Goal: Task Accomplishment & Management: Use online tool/utility

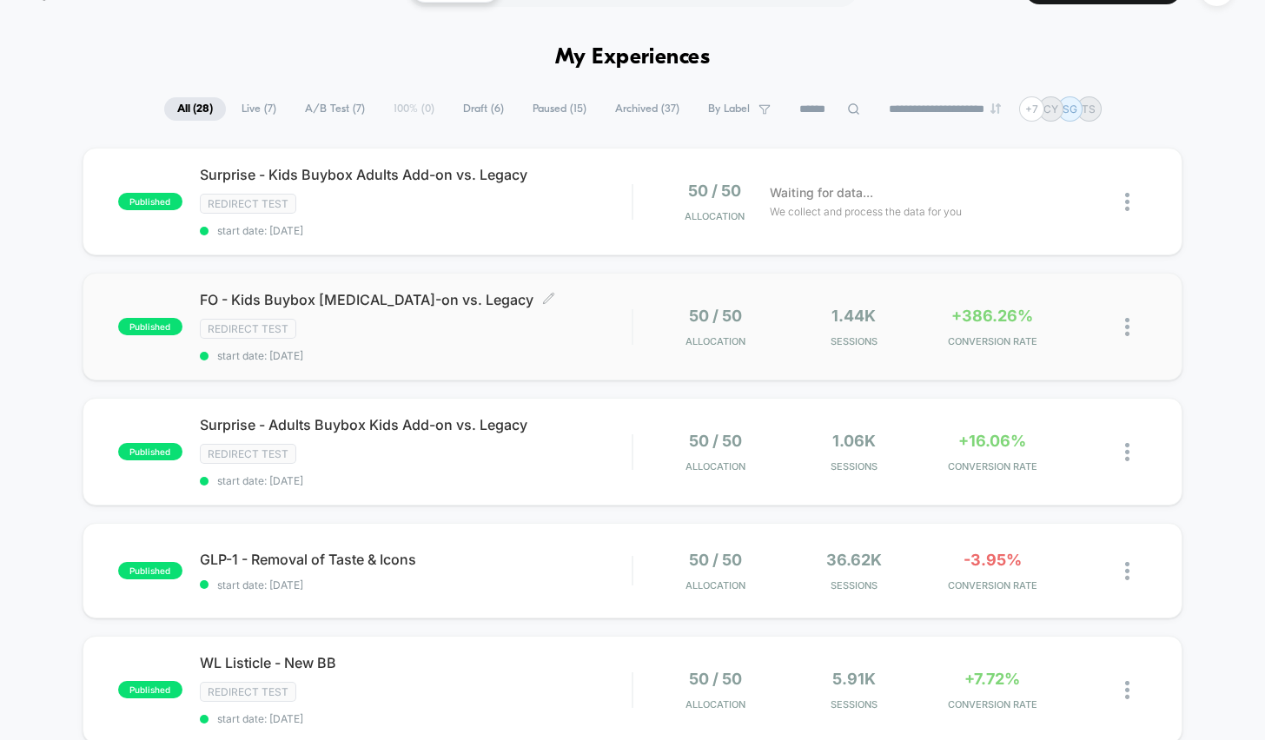
scroll to position [57, 0]
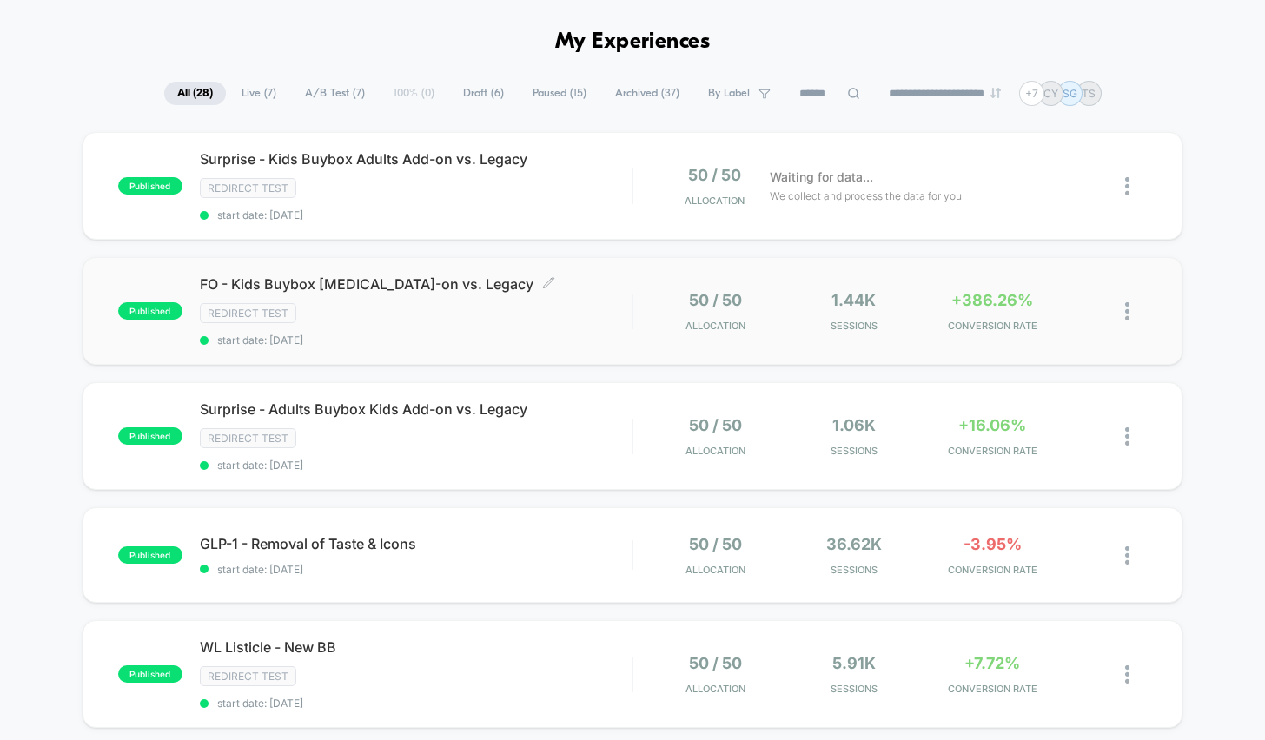
click at [585, 330] on div "FO - Kids Buybox [MEDICAL_DATA]-on vs. Legacy Click to edit experience details …" at bounding box center [416, 310] width 433 height 71
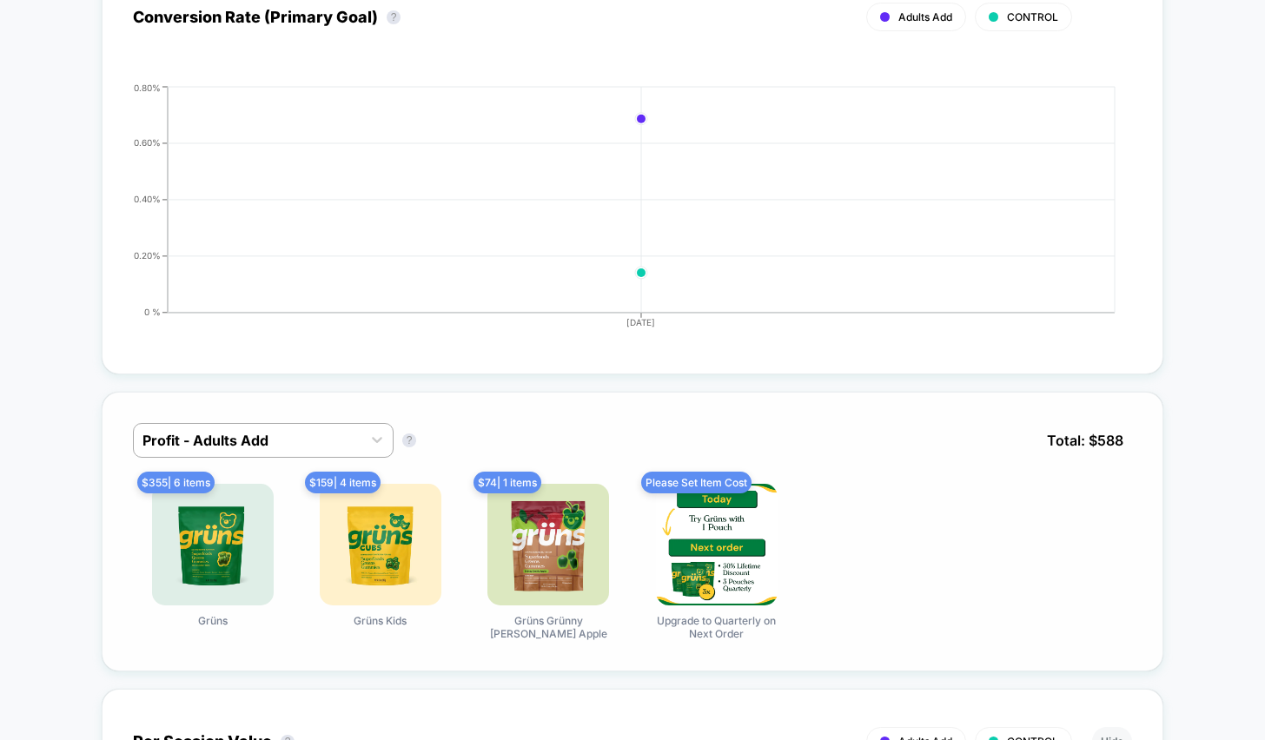
scroll to position [842, 0]
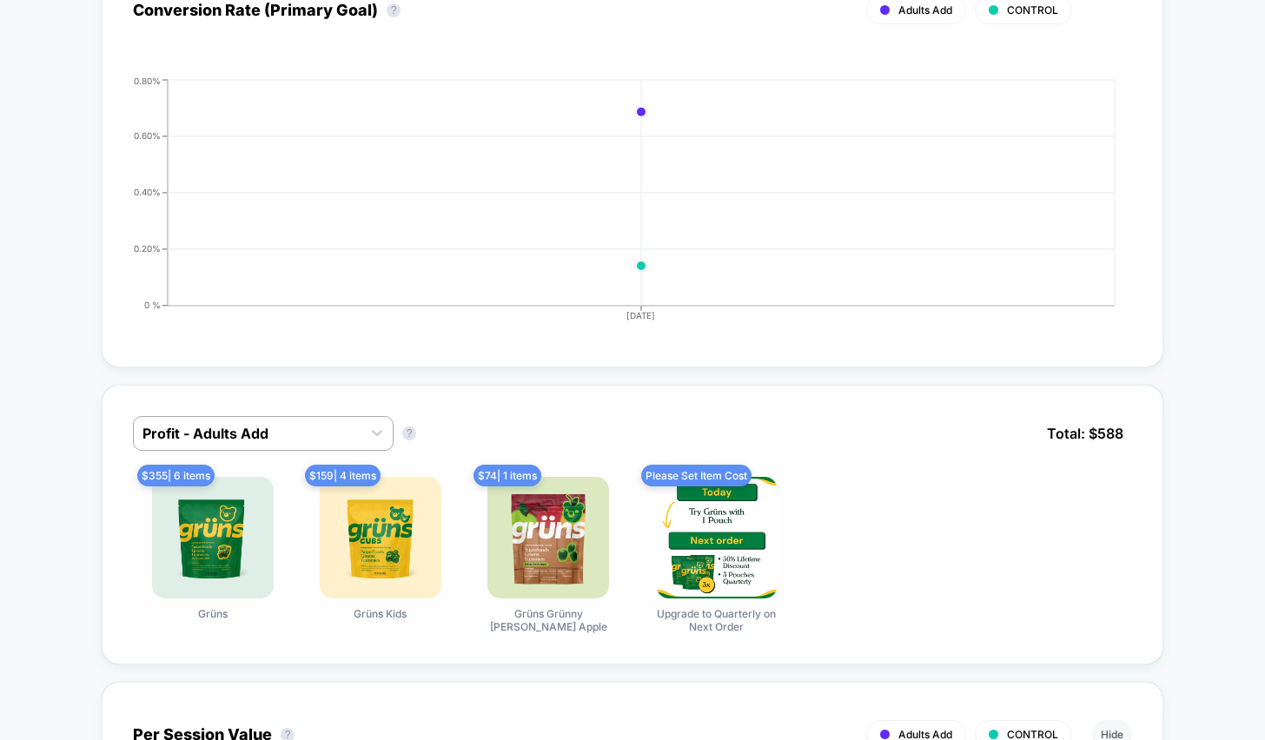
click at [790, 510] on div "Please Set Item Cost Upgrade to Quarterly on Next Order" at bounding box center [716, 555] width 159 height 156
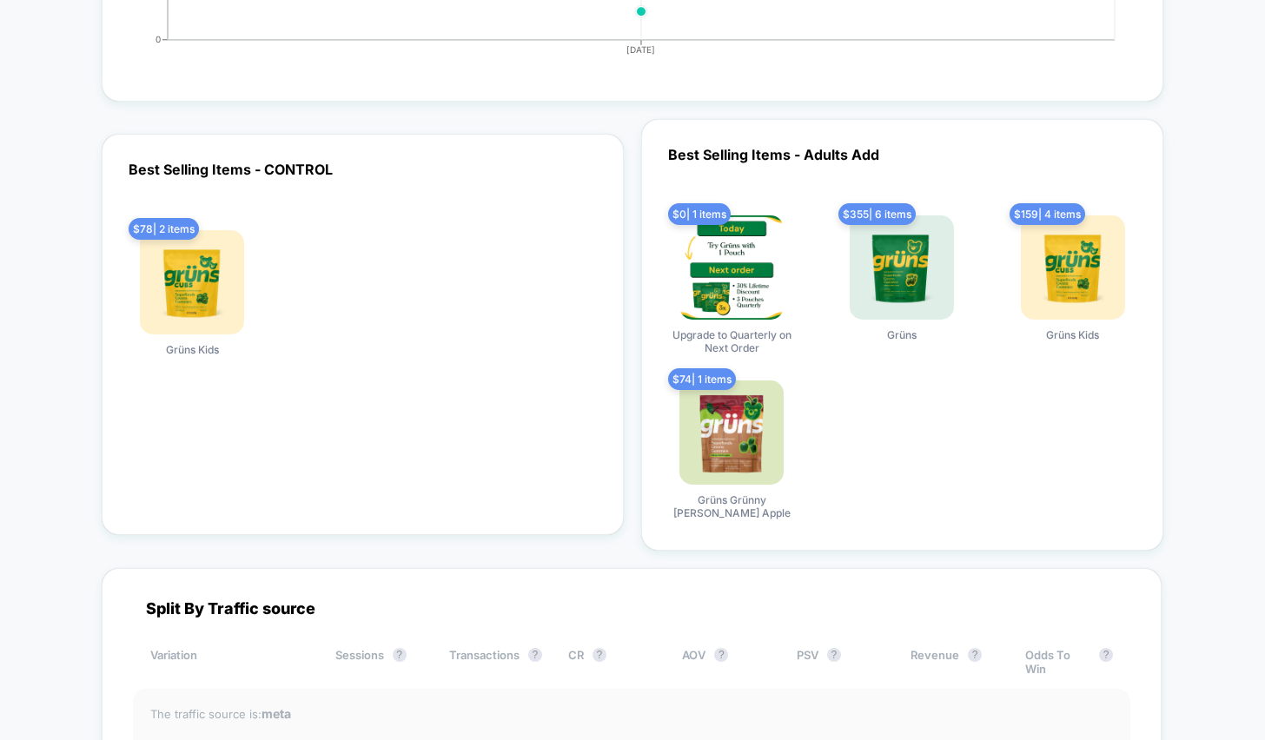
scroll to position [5204, 0]
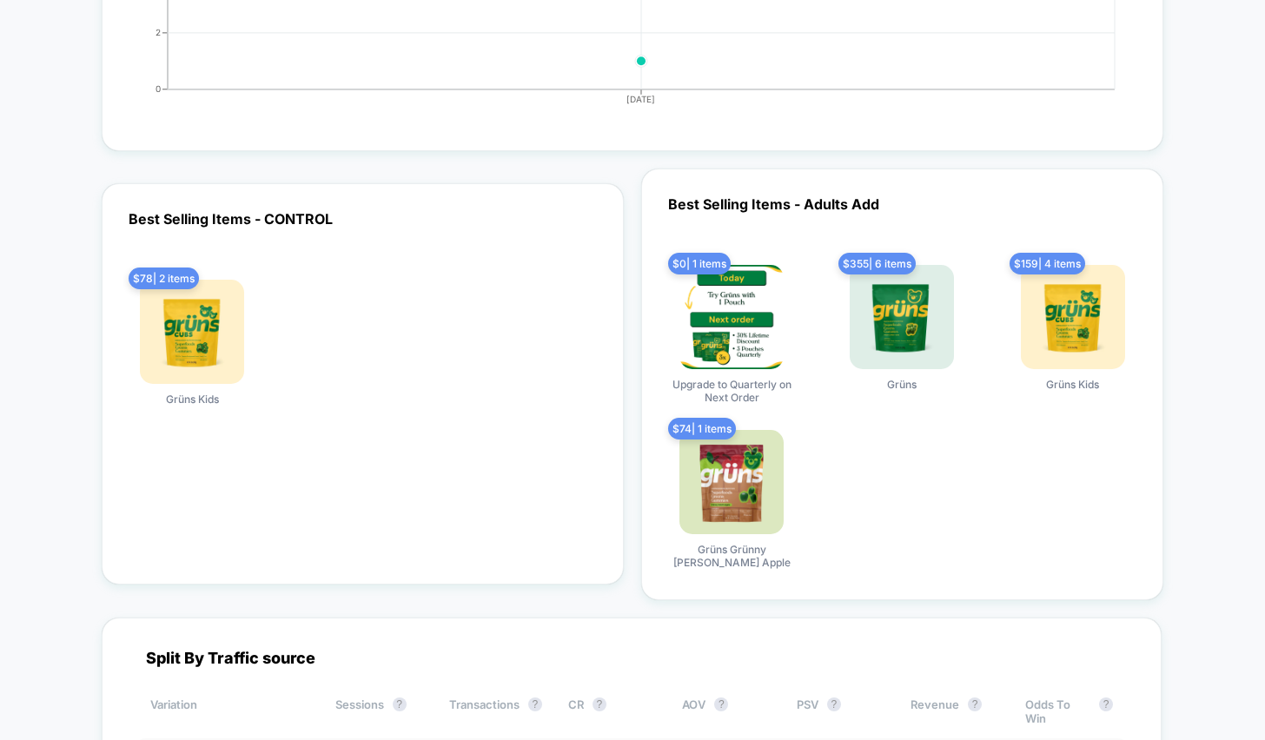
click at [183, 330] on img at bounding box center [192, 332] width 104 height 104
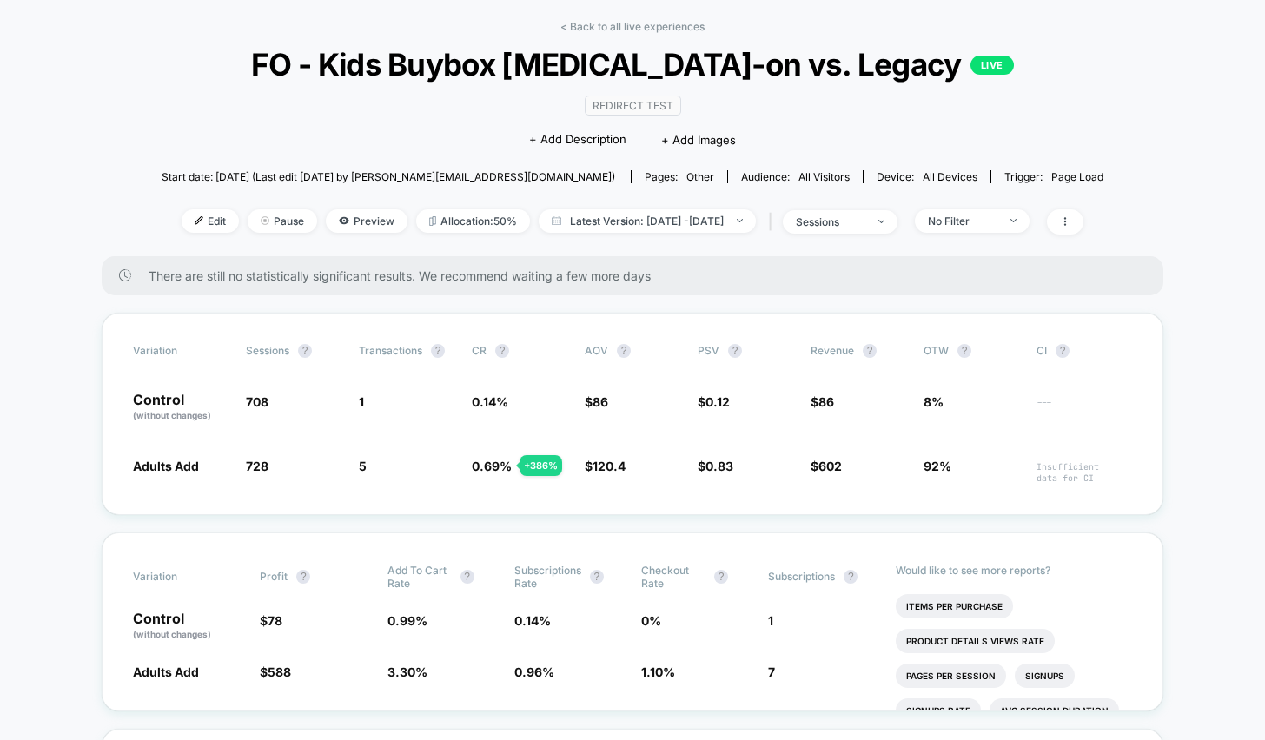
scroll to position [0, 0]
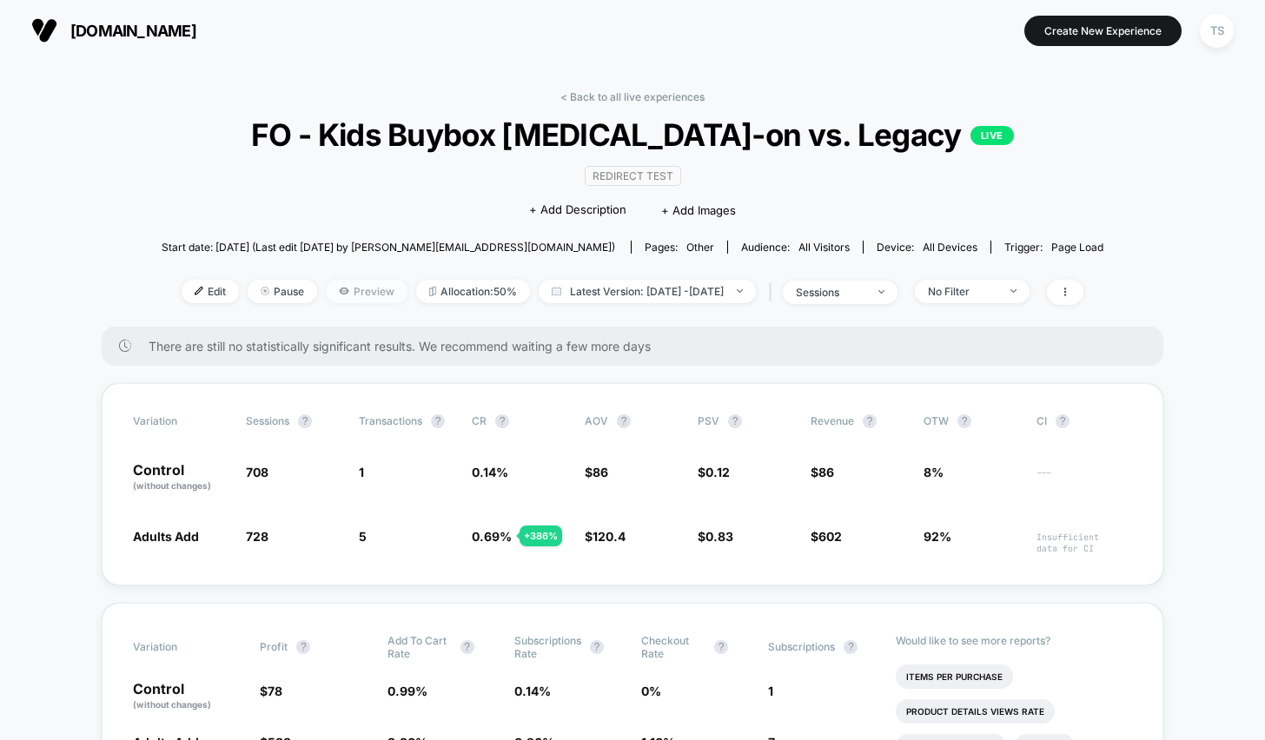
click at [329, 295] on span "Preview" at bounding box center [367, 291] width 82 height 23
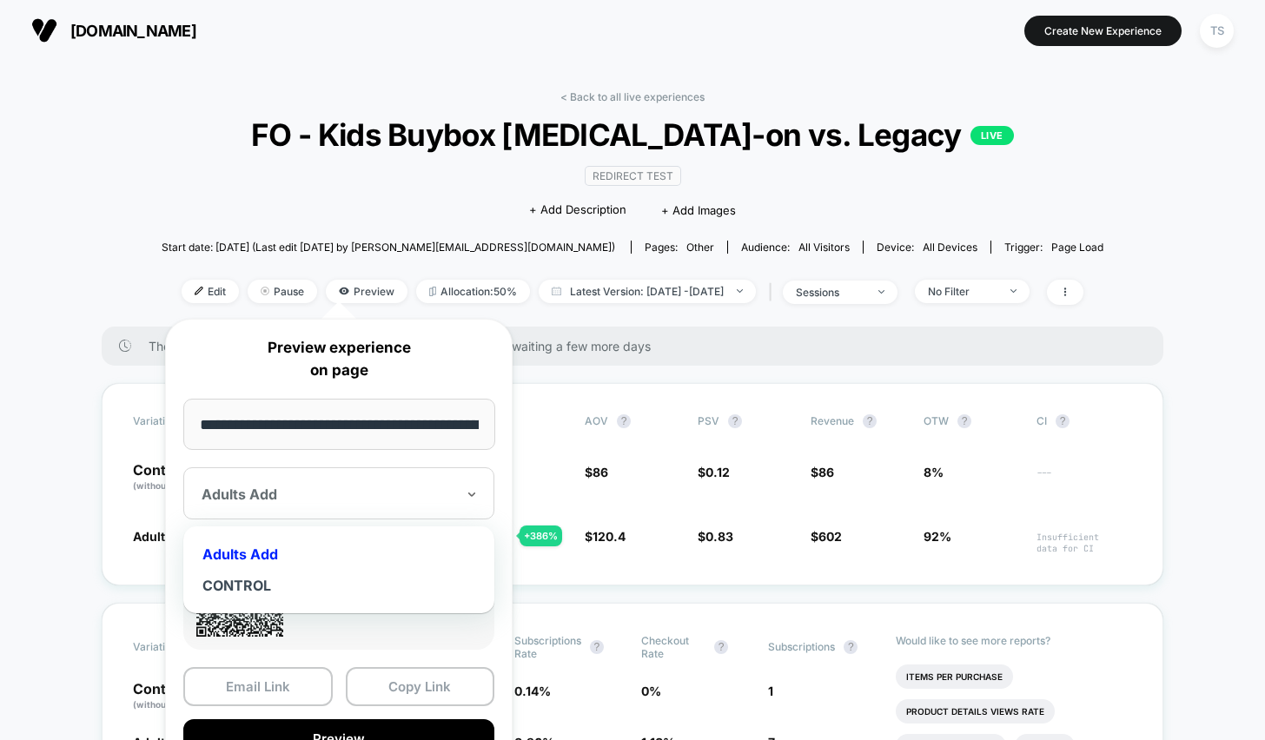
click at [337, 493] on div at bounding box center [329, 494] width 254 height 17
click at [308, 560] on div "Adults Add" at bounding box center [339, 554] width 294 height 31
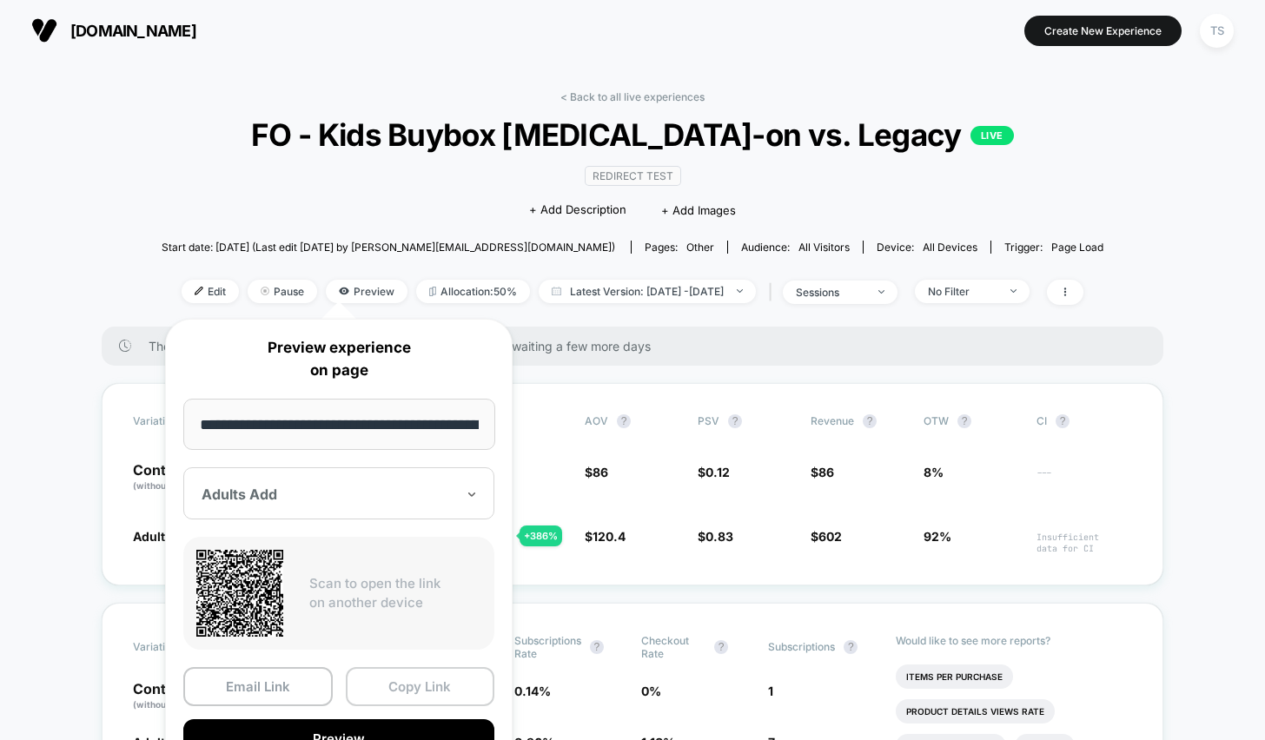
click at [416, 680] on button "Copy Link" at bounding box center [420, 686] width 149 height 39
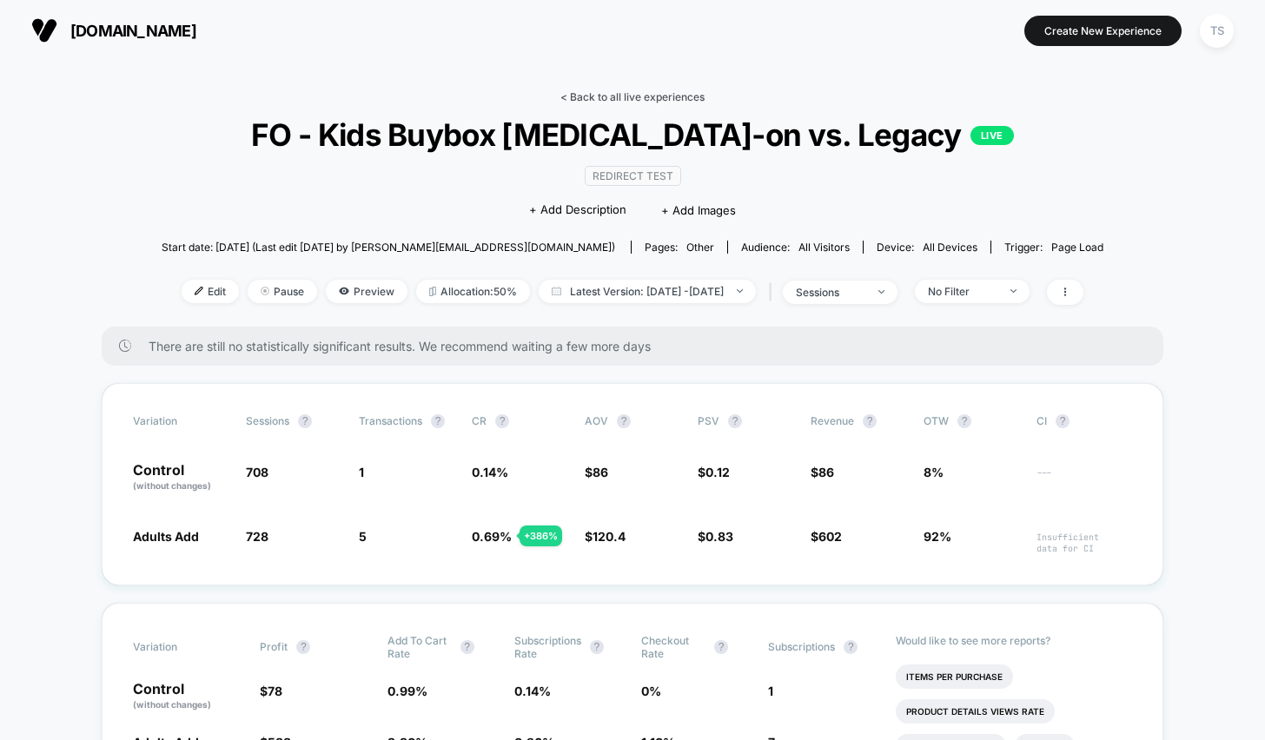
click at [656, 98] on link "< Back to all live experiences" at bounding box center [632, 96] width 144 height 13
